Goal: Transaction & Acquisition: Obtain resource

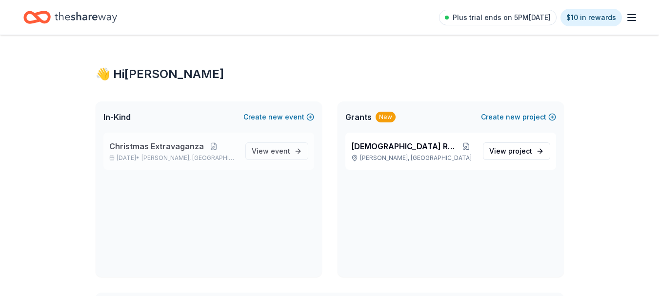
click at [182, 142] on span "Christmas Extravaganza" at bounding box center [156, 147] width 95 height 12
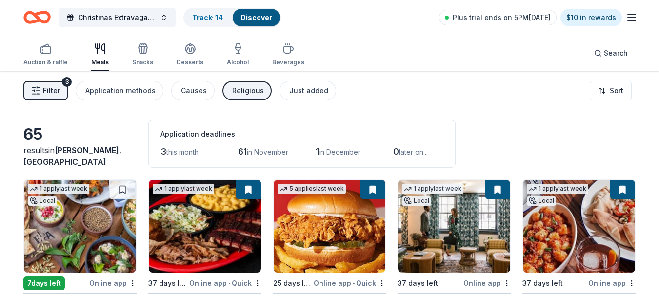
click at [47, 87] on span "Filter" at bounding box center [51, 91] width 17 height 12
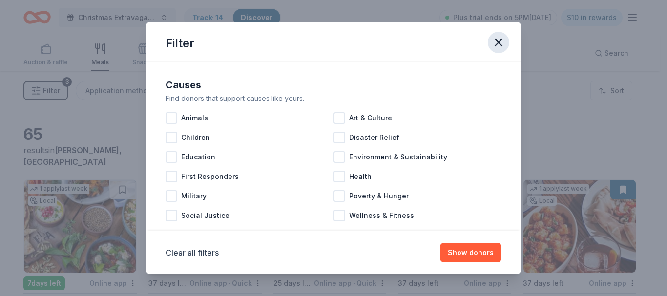
click at [500, 40] on icon "button" at bounding box center [498, 42] width 7 height 7
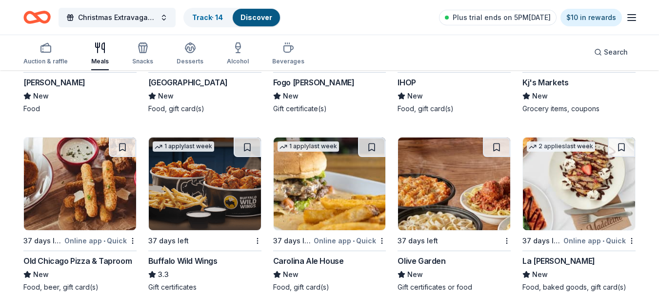
scroll to position [1186, 0]
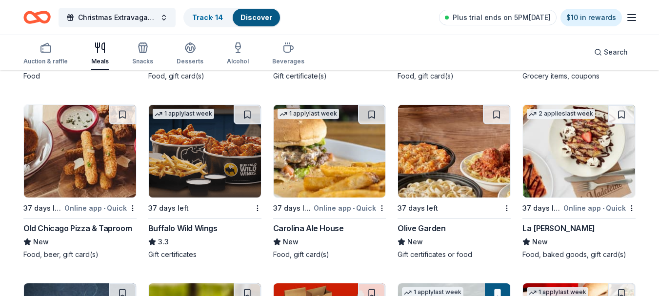
click at [578, 157] on img at bounding box center [579, 151] width 112 height 93
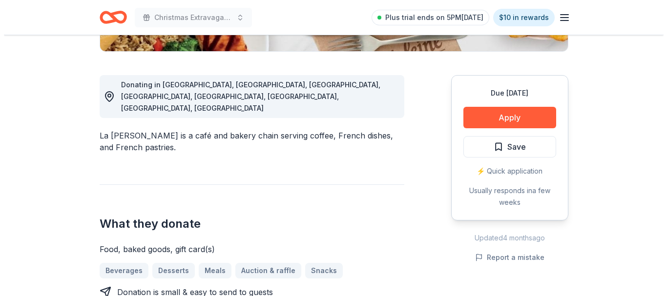
scroll to position [269, 0]
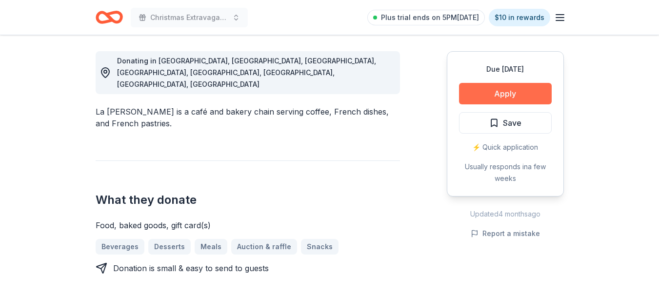
click at [501, 89] on button "Apply" at bounding box center [505, 93] width 93 height 21
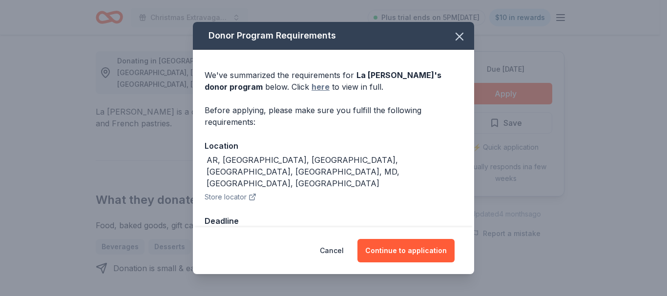
click at [311, 82] on link "here" at bounding box center [320, 87] width 18 height 12
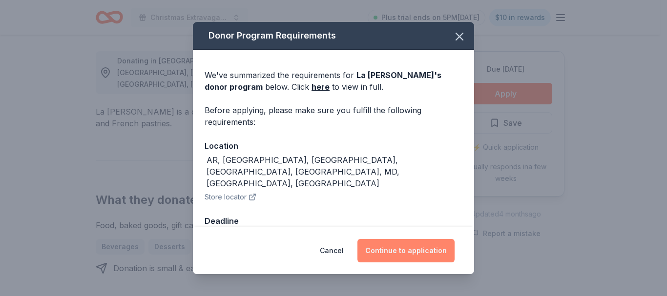
click at [418, 253] on button "Continue to application" at bounding box center [405, 250] width 97 height 23
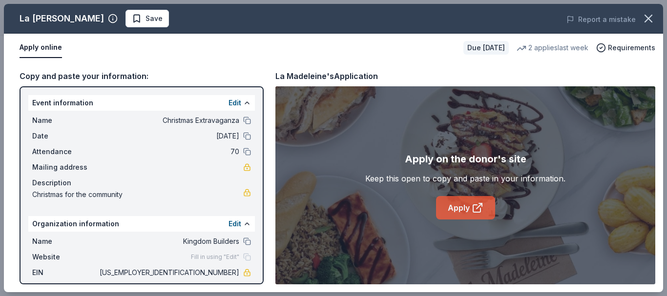
click at [460, 208] on link "Apply" at bounding box center [465, 207] width 59 height 23
click at [468, 206] on link "Apply" at bounding box center [465, 207] width 59 height 23
click at [145, 14] on span "Save" at bounding box center [153, 19] width 17 height 12
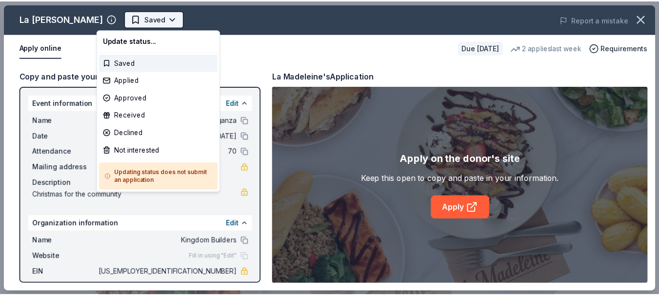
scroll to position [0, 0]
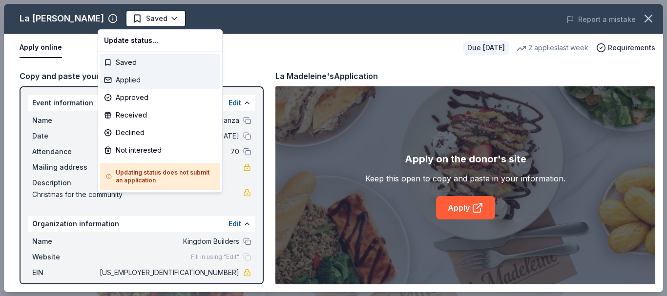
click at [121, 79] on div "Applied" at bounding box center [160, 80] width 120 height 18
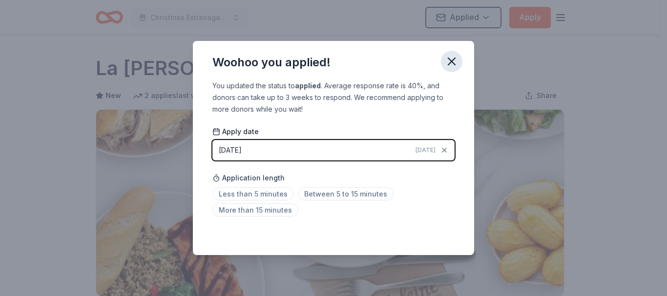
click at [446, 63] on icon "button" at bounding box center [452, 62] width 14 height 14
